Goal: Obtain resource: Download file/media

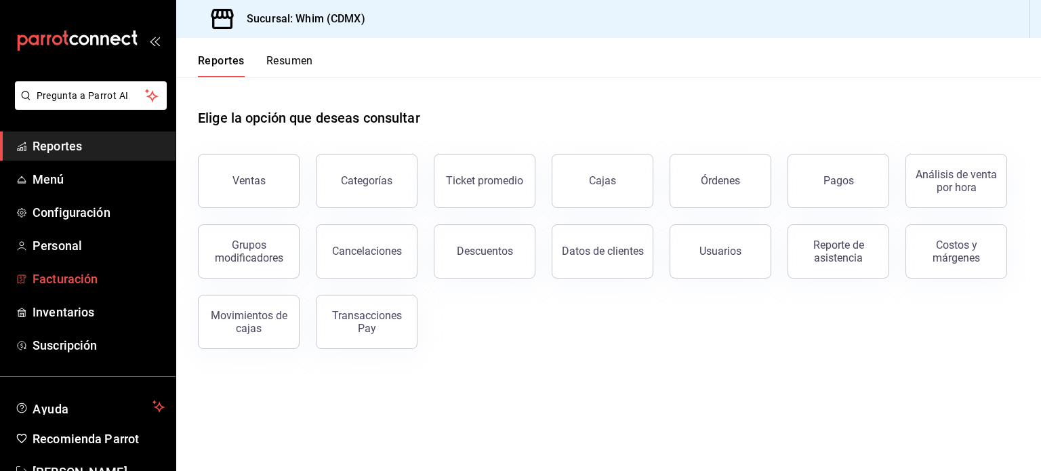
click at [95, 276] on span "Facturación" at bounding box center [99, 279] width 132 height 18
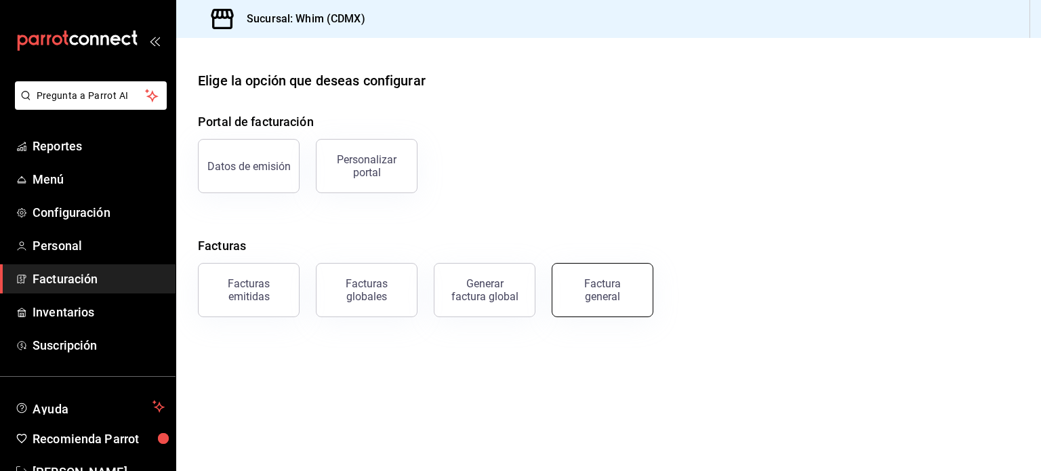
click at [623, 283] on div "Factura general" at bounding box center [602, 290] width 68 height 26
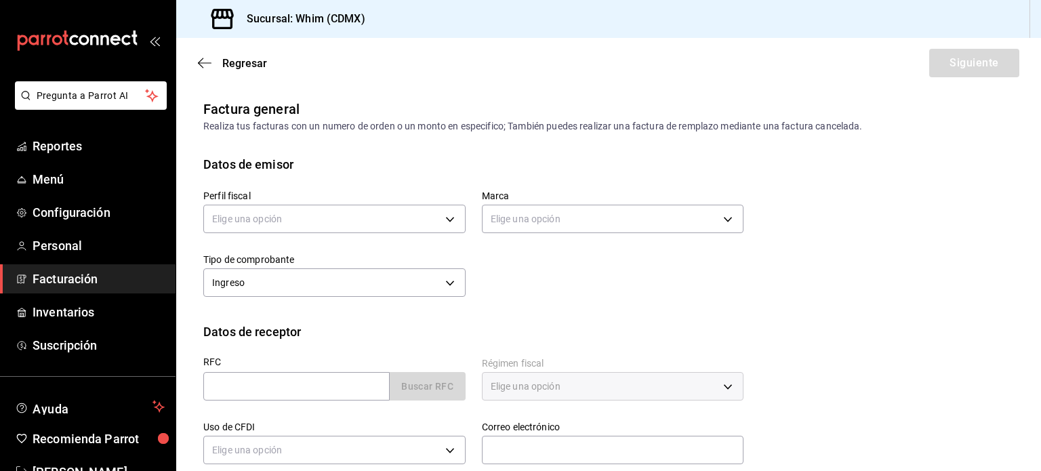
click at [81, 284] on span "Facturación" at bounding box center [99, 279] width 132 height 18
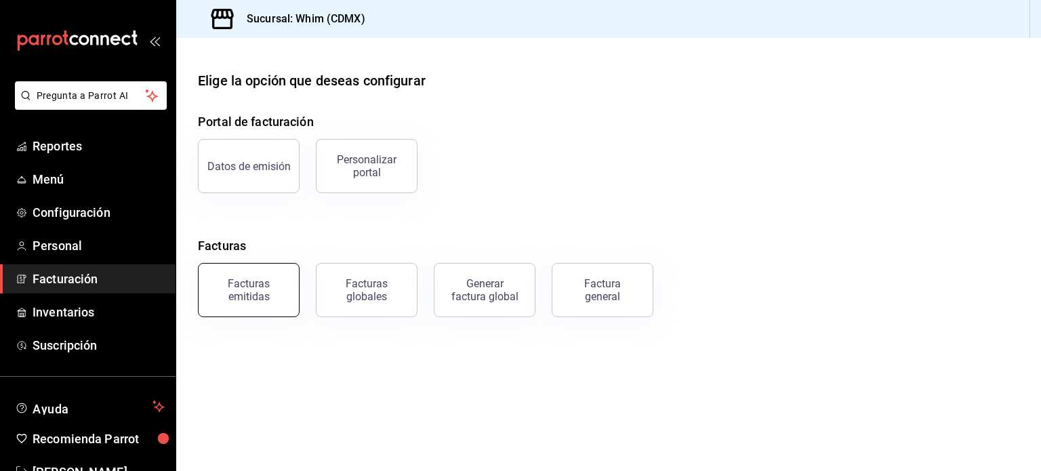
click at [264, 292] on div "Facturas emitidas" at bounding box center [249, 290] width 84 height 26
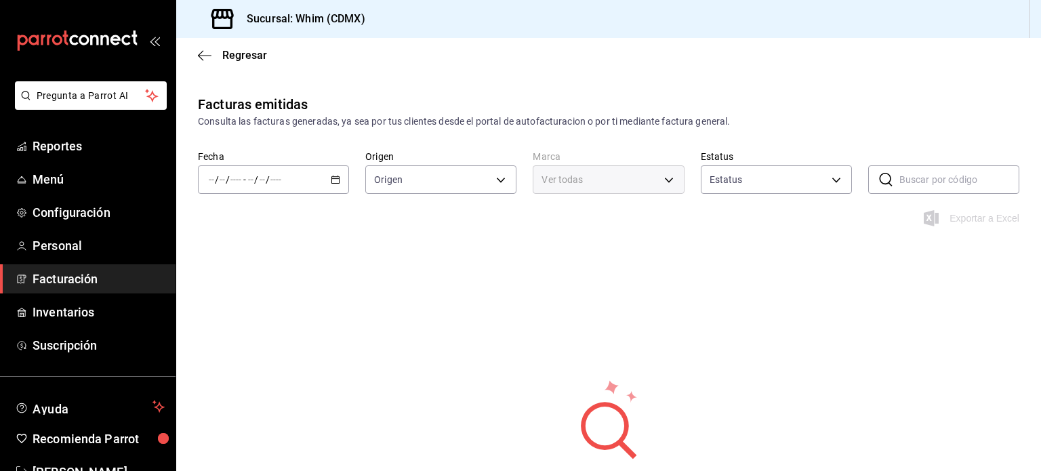
type input "ORDER_INVOICE,GENERAL_INVOICE"
type input "ACTIVE,PENDING_CANCELLATION,CANCELLED,PRE_CANCELLED"
type input "29e4b829-75bc-4c01-81a3-64e24ae3ed98"
click at [333, 180] on icon "button" at bounding box center [335, 179] width 9 height 9
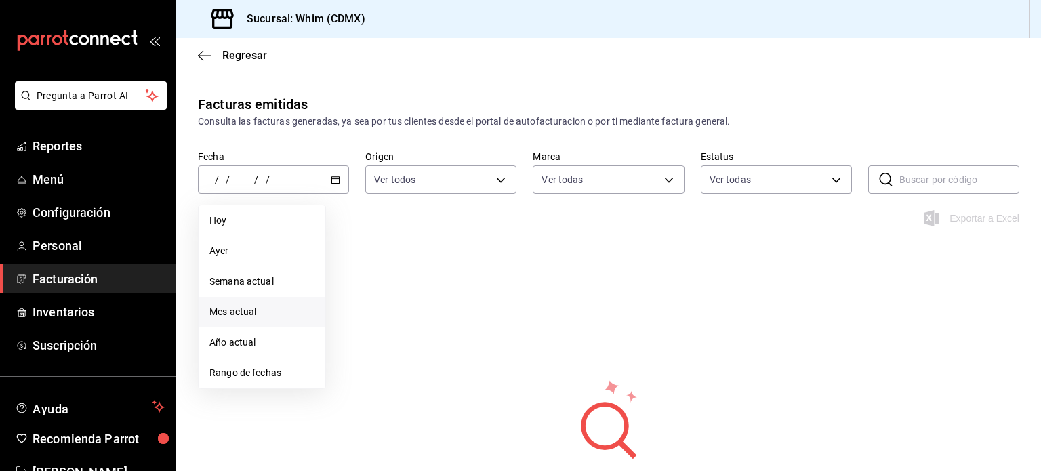
click at [241, 313] on span "Mes actual" at bounding box center [261, 312] width 105 height 14
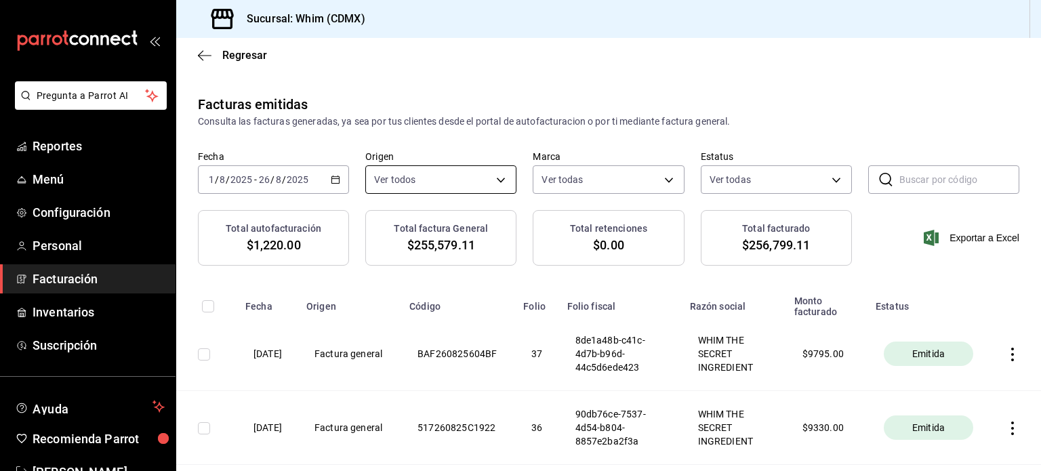
click at [491, 181] on body "Pregunta a Parrot AI Reportes Menú Configuración Personal Facturación Inventari…" at bounding box center [520, 235] width 1041 height 471
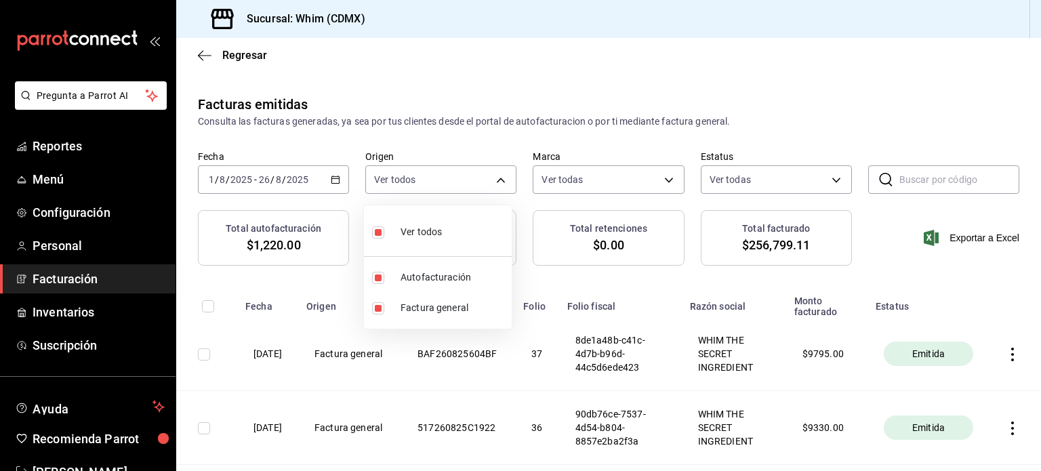
click at [375, 231] on input "checkbox" at bounding box center [378, 232] width 12 height 12
checkbox input "false"
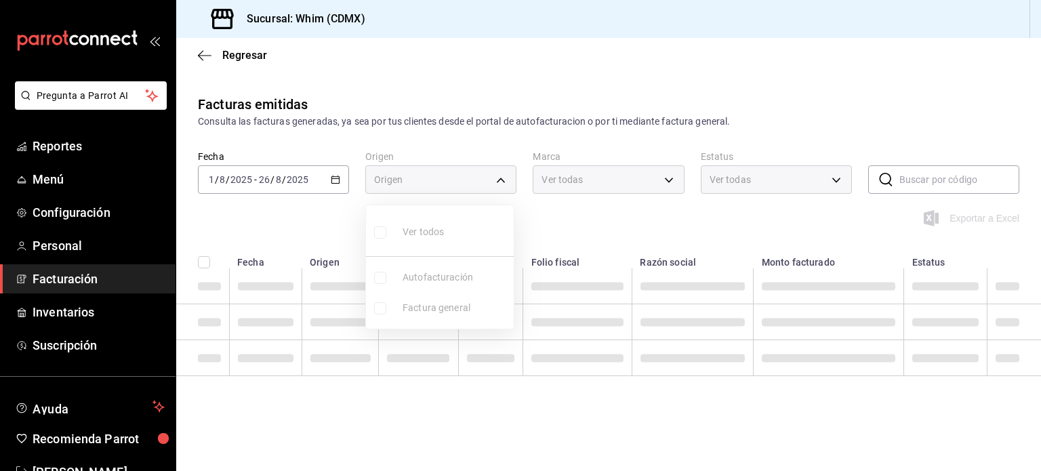
click at [423, 277] on ul "Ver todos Autofacturación Factura general" at bounding box center [440, 266] width 148 height 123
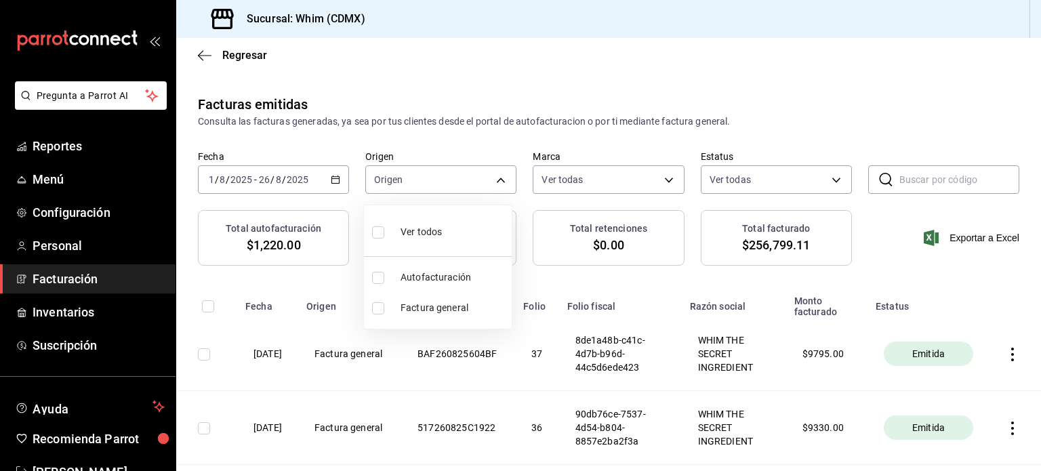
click at [375, 278] on input "checkbox" at bounding box center [378, 278] width 12 height 12
checkbox input "true"
type input "ORDER_INVOICE"
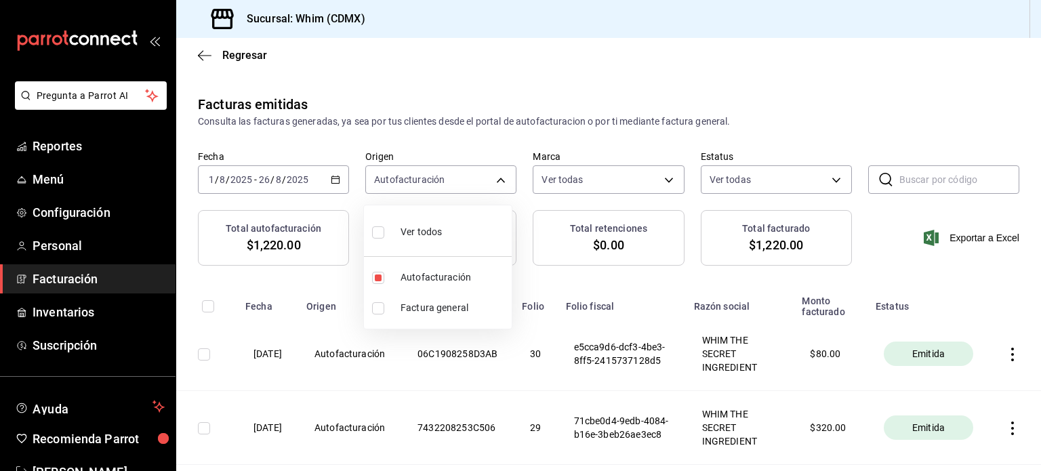
click at [879, 262] on div at bounding box center [520, 235] width 1041 height 471
click at [980, 238] on span "Exportar a Excel" at bounding box center [972, 238] width 93 height 16
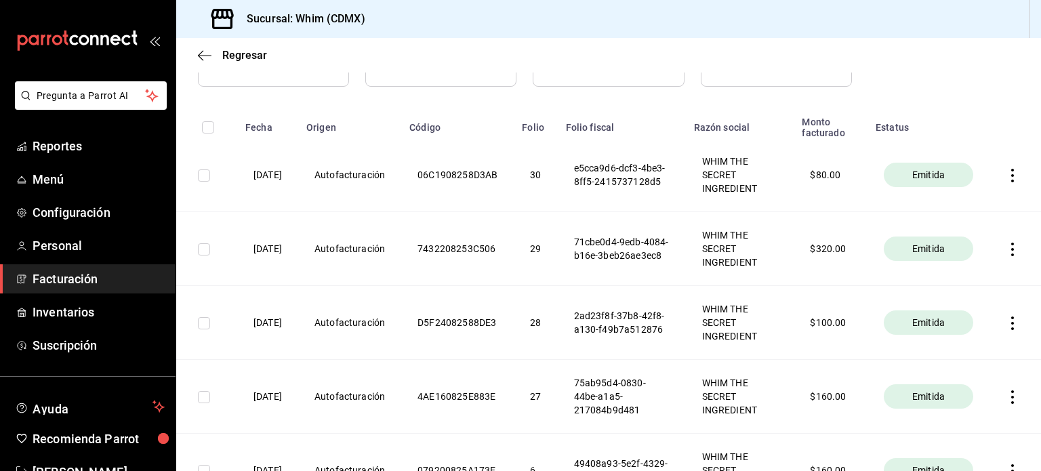
scroll to position [203, 0]
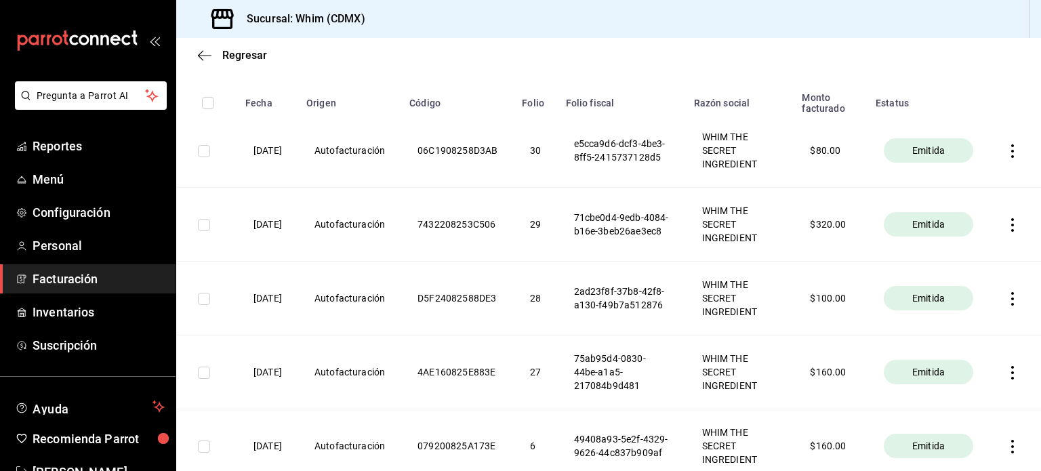
click at [1005, 152] on icon "button" at bounding box center [1012, 151] width 14 height 14
click at [1001, 154] on li "Descargar XML" at bounding box center [949, 153] width 119 height 35
click at [1005, 148] on icon "button" at bounding box center [1012, 151] width 14 height 14
click at [978, 114] on div "Descargar PDF" at bounding box center [959, 118] width 65 height 11
click at [1005, 220] on icon "button" at bounding box center [1012, 225] width 14 height 14
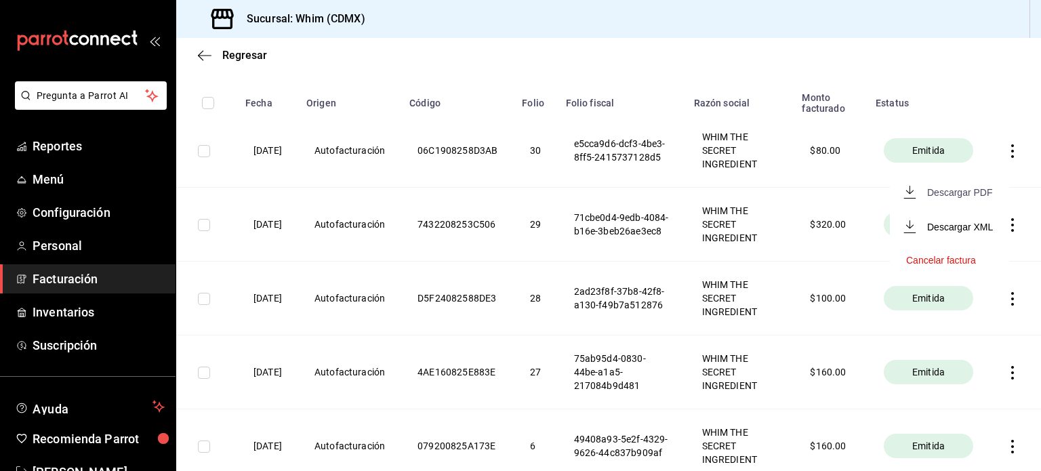
click at [982, 192] on div "Descargar PDF" at bounding box center [959, 192] width 65 height 11
click at [1005, 304] on icon "button" at bounding box center [1012, 299] width 14 height 14
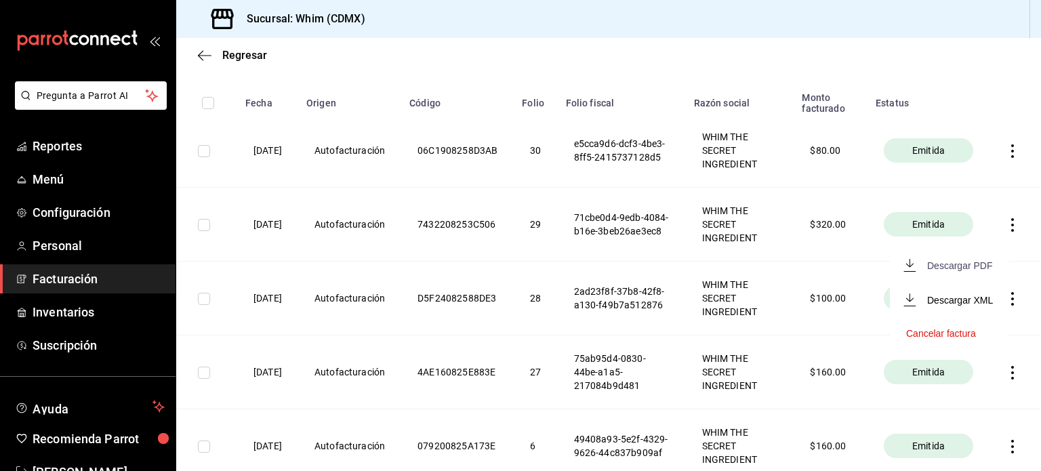
click at [972, 270] on div "Descargar PDF" at bounding box center [959, 265] width 65 height 11
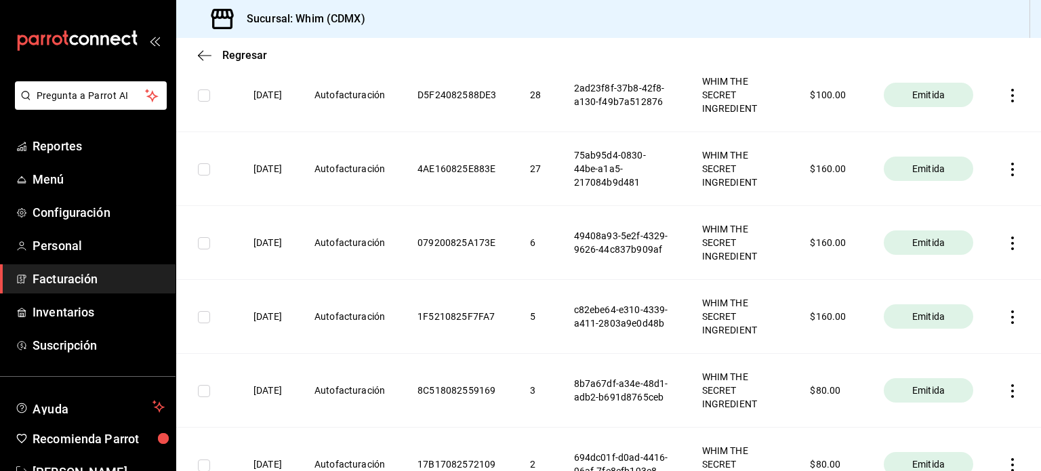
scroll to position [474, 0]
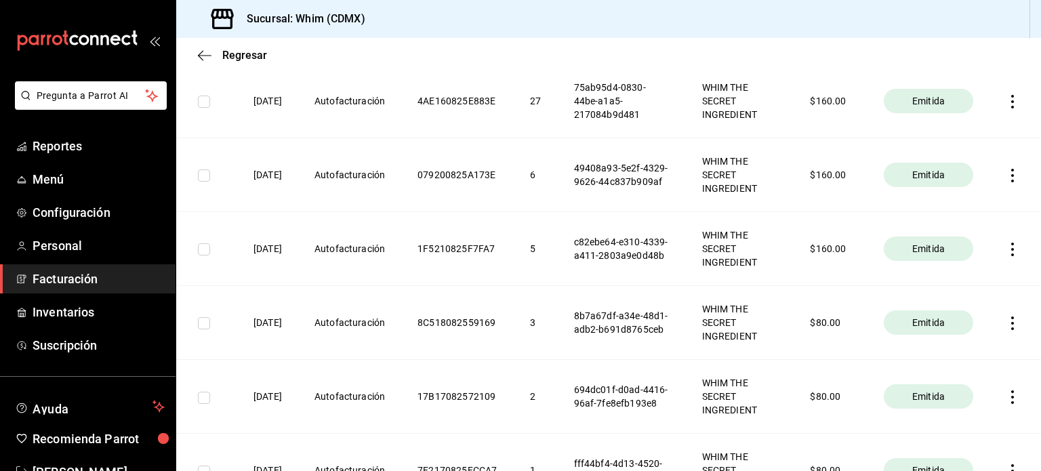
click at [1005, 100] on icon "button" at bounding box center [1012, 102] width 14 height 14
click at [956, 72] on div "Descargar PDF" at bounding box center [959, 68] width 65 height 11
click at [1005, 251] on icon "button" at bounding box center [1012, 250] width 14 height 14
click at [976, 223] on li "Descargar PDF" at bounding box center [949, 216] width 119 height 35
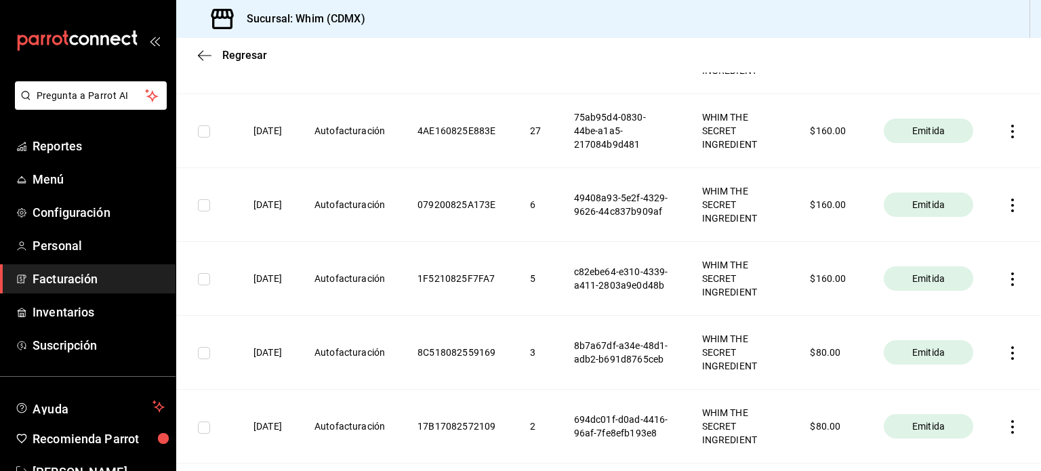
scroll to position [450, 0]
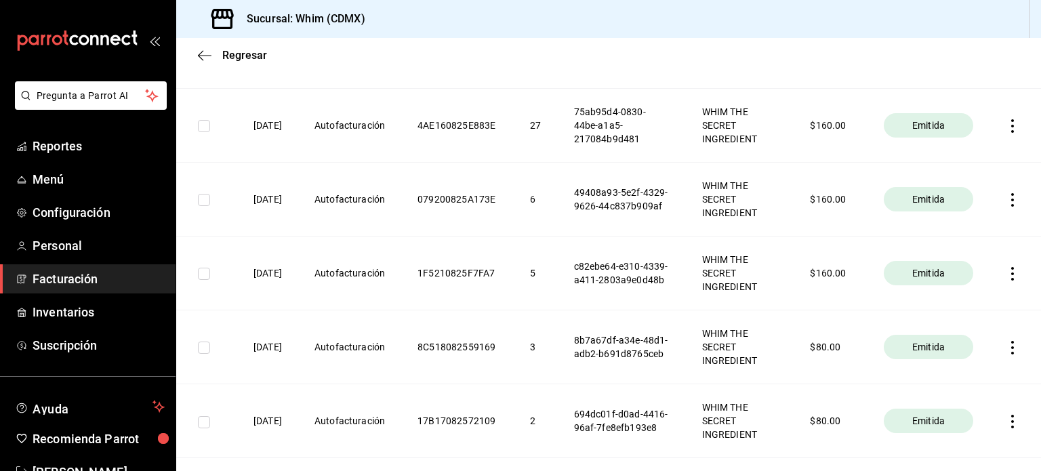
click at [1005, 278] on icon "button" at bounding box center [1012, 274] width 14 height 14
click at [960, 241] on div "Descargar PDF" at bounding box center [959, 239] width 65 height 11
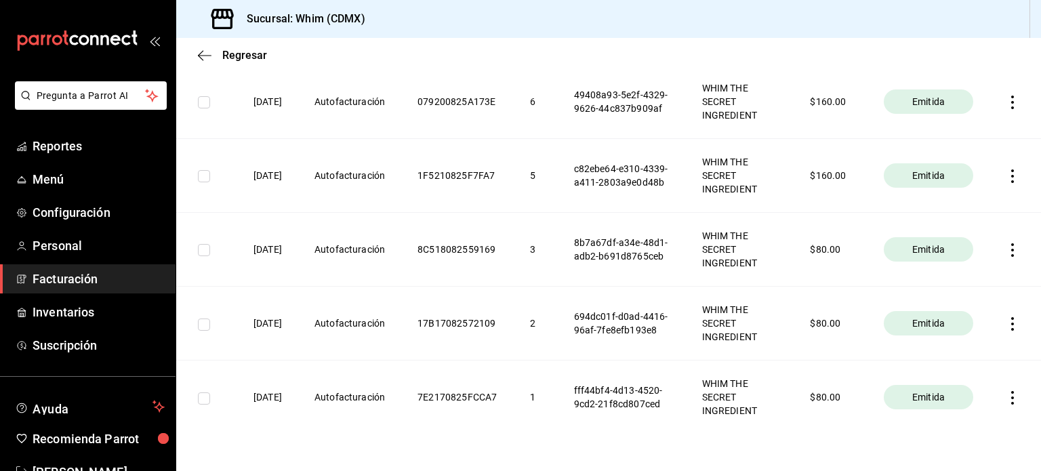
scroll to position [585, 0]
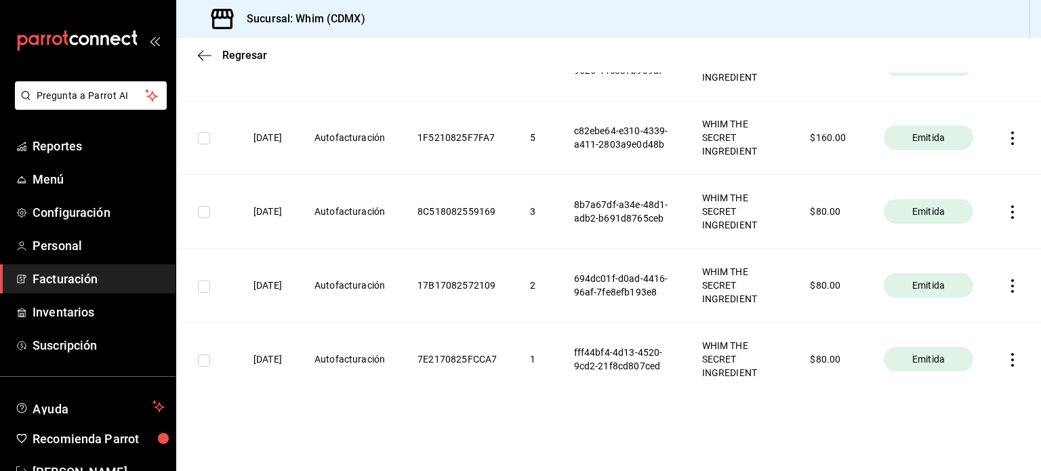
click at [1005, 211] on icon "button" at bounding box center [1012, 212] width 14 height 14
click at [951, 173] on div "Descargar PDF" at bounding box center [959, 178] width 65 height 11
click at [1011, 285] on icon "button" at bounding box center [1012, 286] width 3 height 14
click at [964, 254] on div "Descargar PDF" at bounding box center [959, 252] width 65 height 11
click at [1005, 362] on icon "button" at bounding box center [1012, 360] width 14 height 14
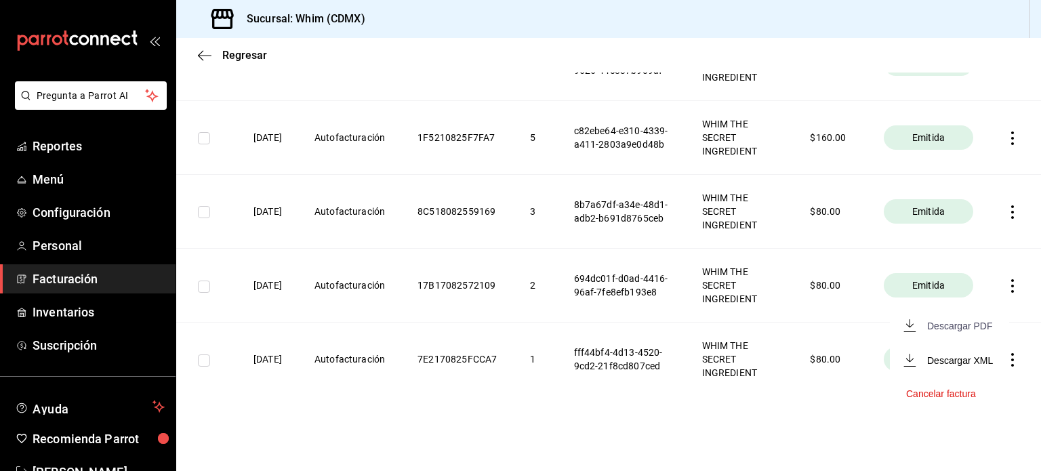
click at [961, 327] on div "Descargar PDF" at bounding box center [959, 325] width 65 height 11
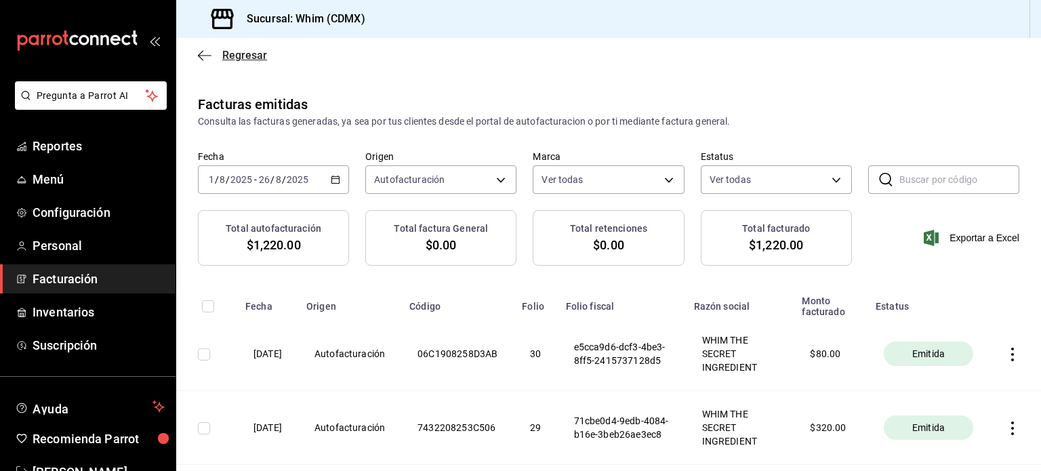
scroll to position [0, 0]
click at [244, 62] on div "Regresar" at bounding box center [608, 55] width 865 height 35
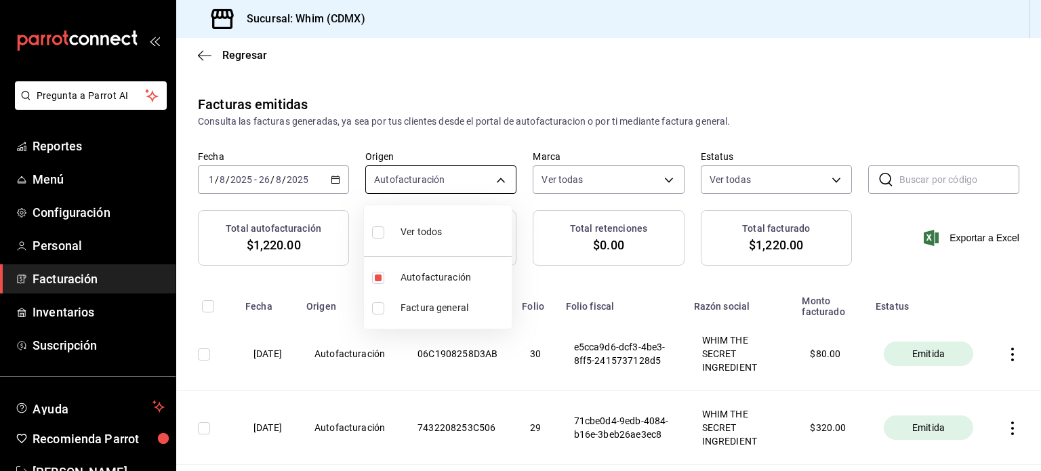
click at [478, 184] on body "Pregunta a Parrot AI Reportes Menú Configuración Personal Facturación Inventari…" at bounding box center [520, 235] width 1041 height 471
click at [420, 281] on span "Autofacturación" at bounding box center [453, 277] width 106 height 14
checkbox input "false"
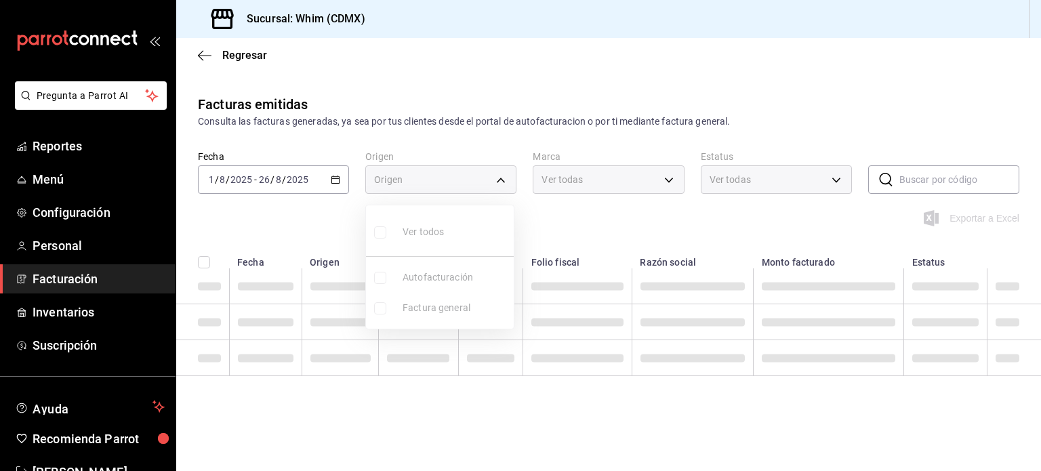
click at [383, 310] on input "checkbox" at bounding box center [380, 308] width 12 height 12
checkbox input "true"
type input "GENERAL_INVOICE"
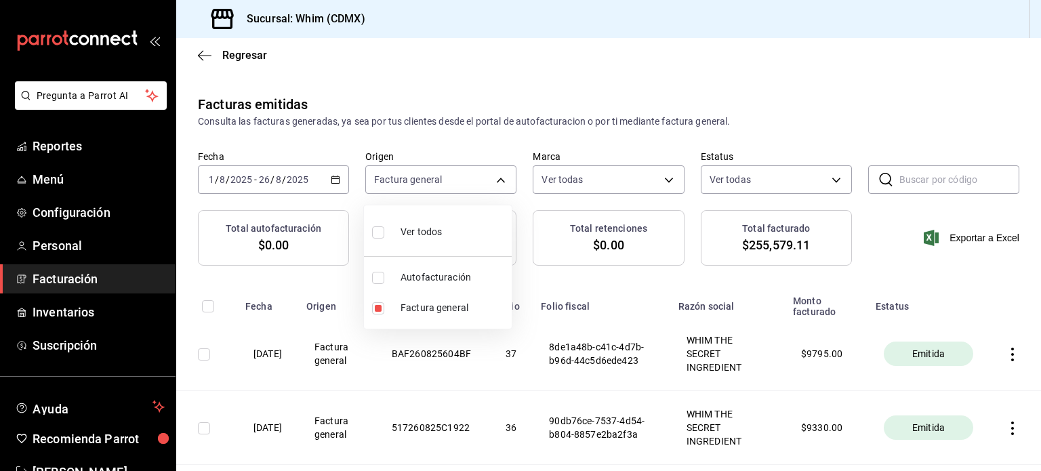
click at [959, 295] on div at bounding box center [520, 235] width 1041 height 471
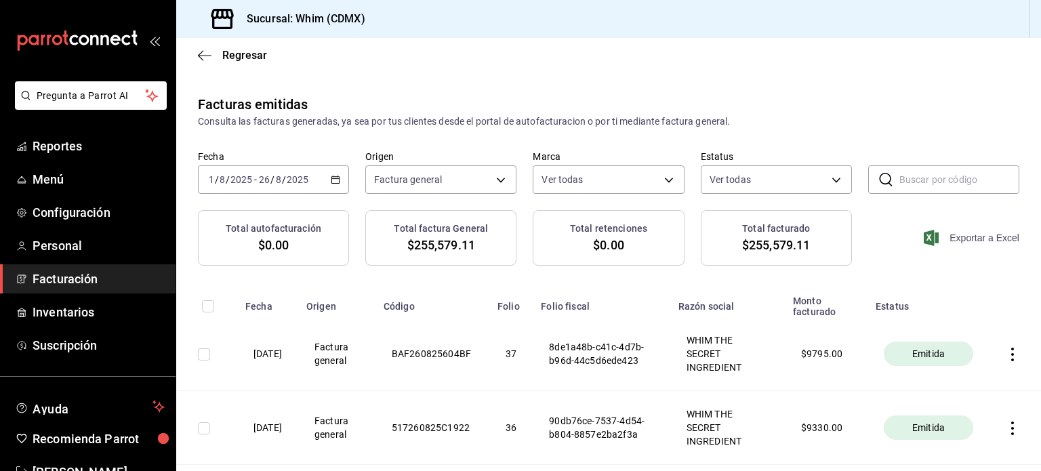
click at [955, 240] on span "Exportar a Excel" at bounding box center [972, 238] width 93 height 16
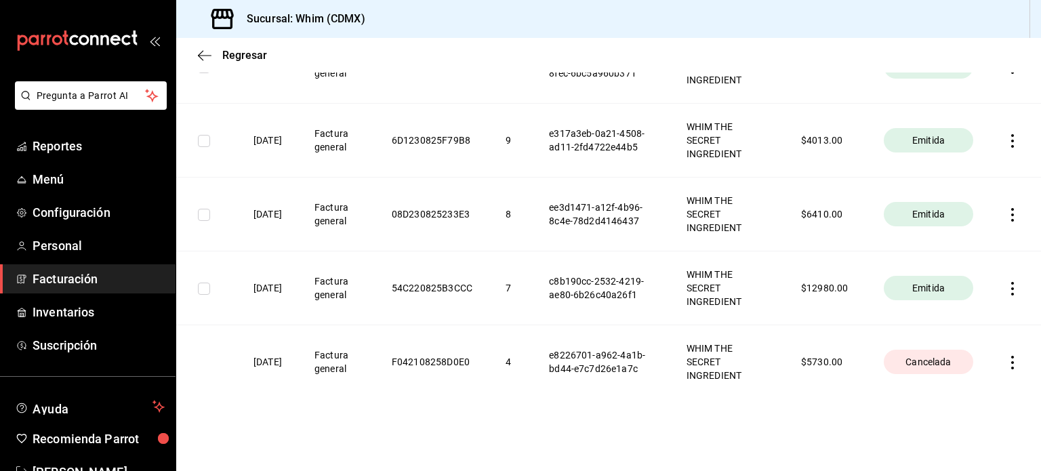
scroll to position [1986, 0]
click at [923, 291] on span "Emitida" at bounding box center [928, 288] width 43 height 14
click at [1005, 282] on icon "button" at bounding box center [1012, 289] width 14 height 14
click at [966, 249] on div "Descargar PDF" at bounding box center [959, 252] width 65 height 11
